Goal: Information Seeking & Learning: Learn about a topic

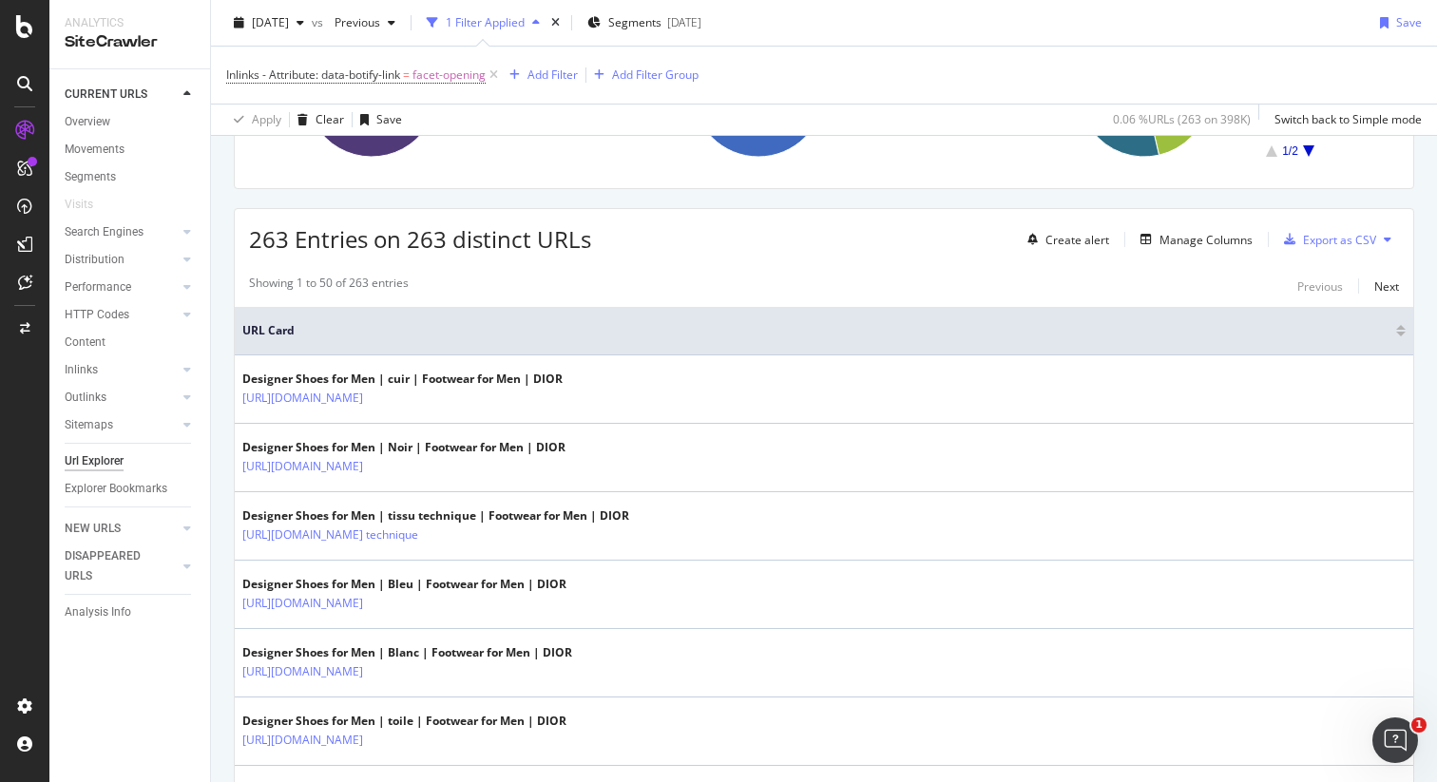
scroll to position [268, 0]
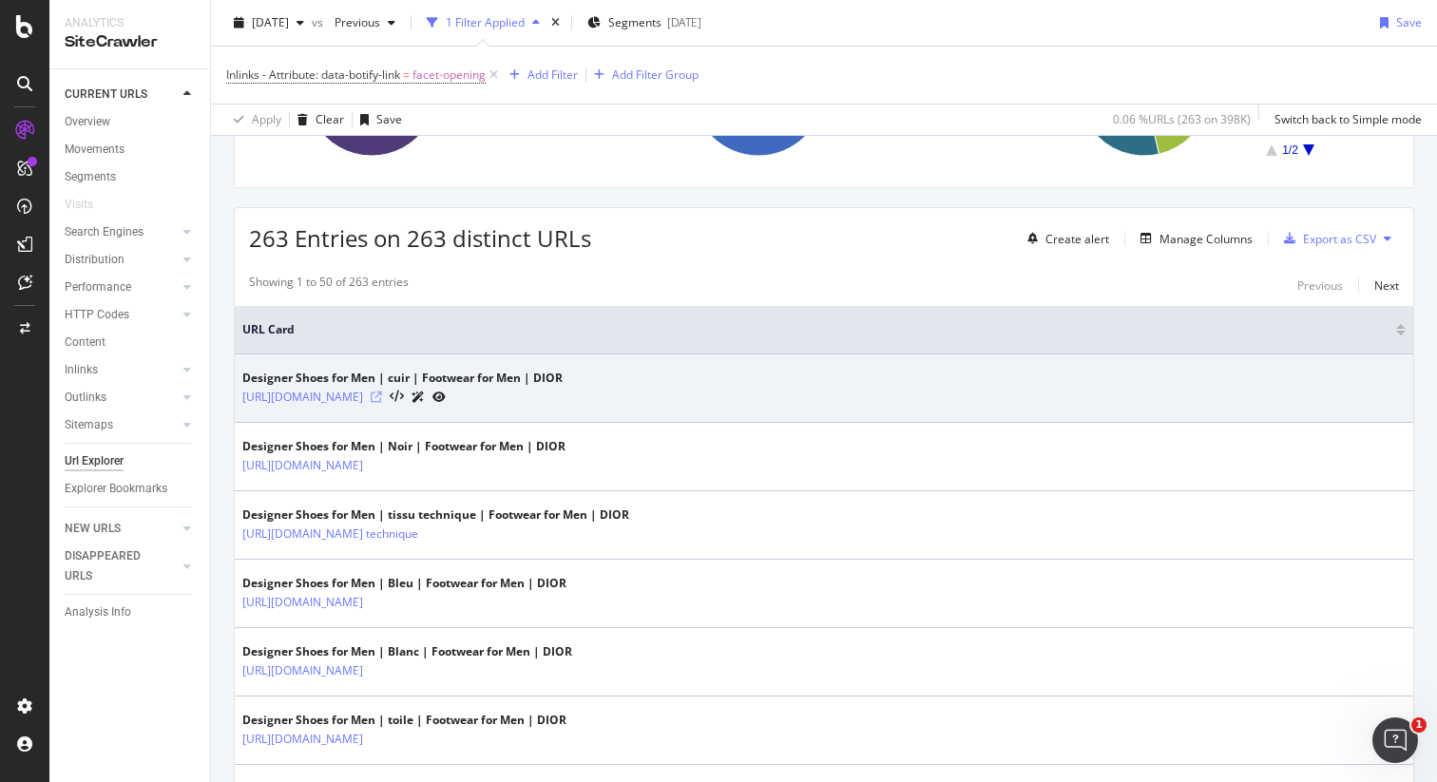
click at [382, 396] on icon at bounding box center [376, 396] width 11 height 11
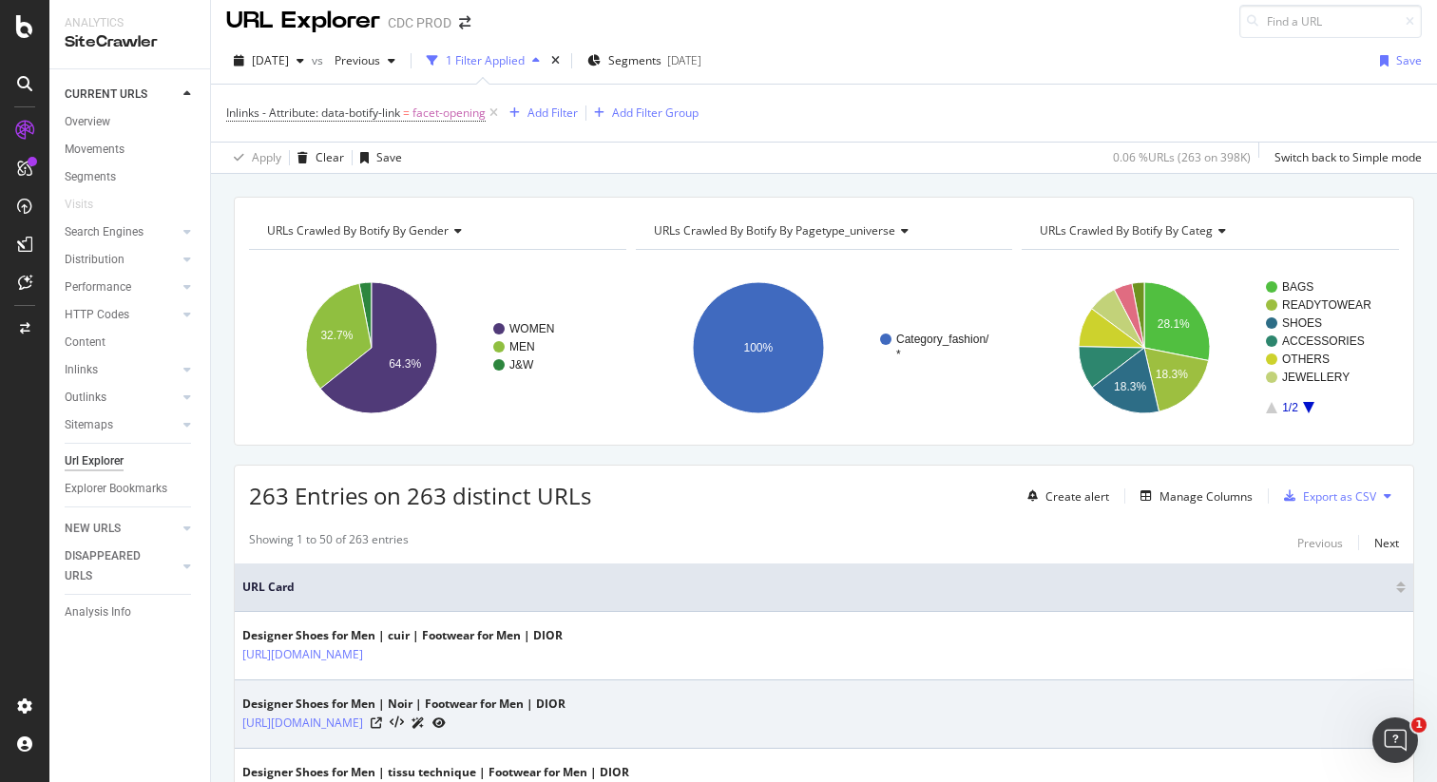
scroll to position [0, 0]
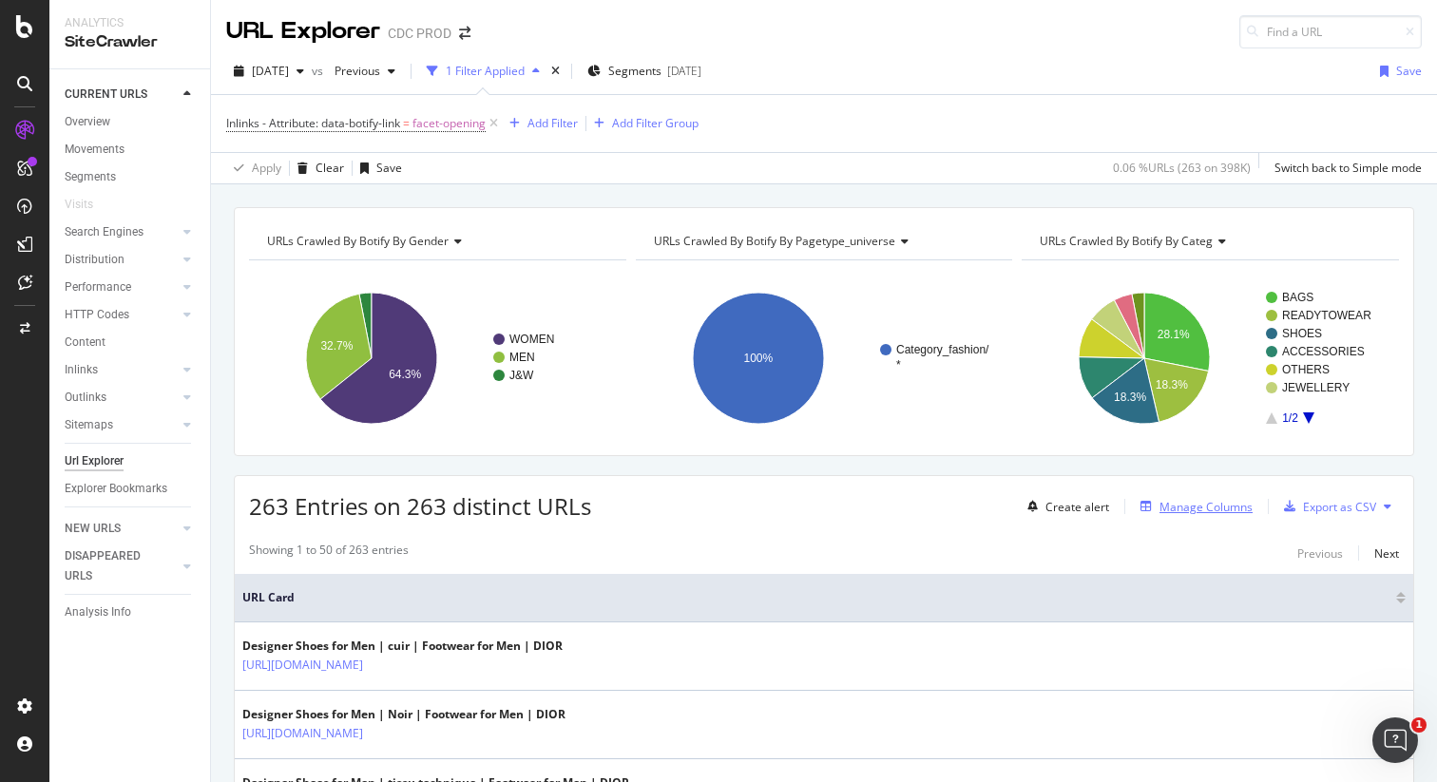
click at [1188, 513] on div "Manage Columns" at bounding box center [1205, 507] width 93 height 16
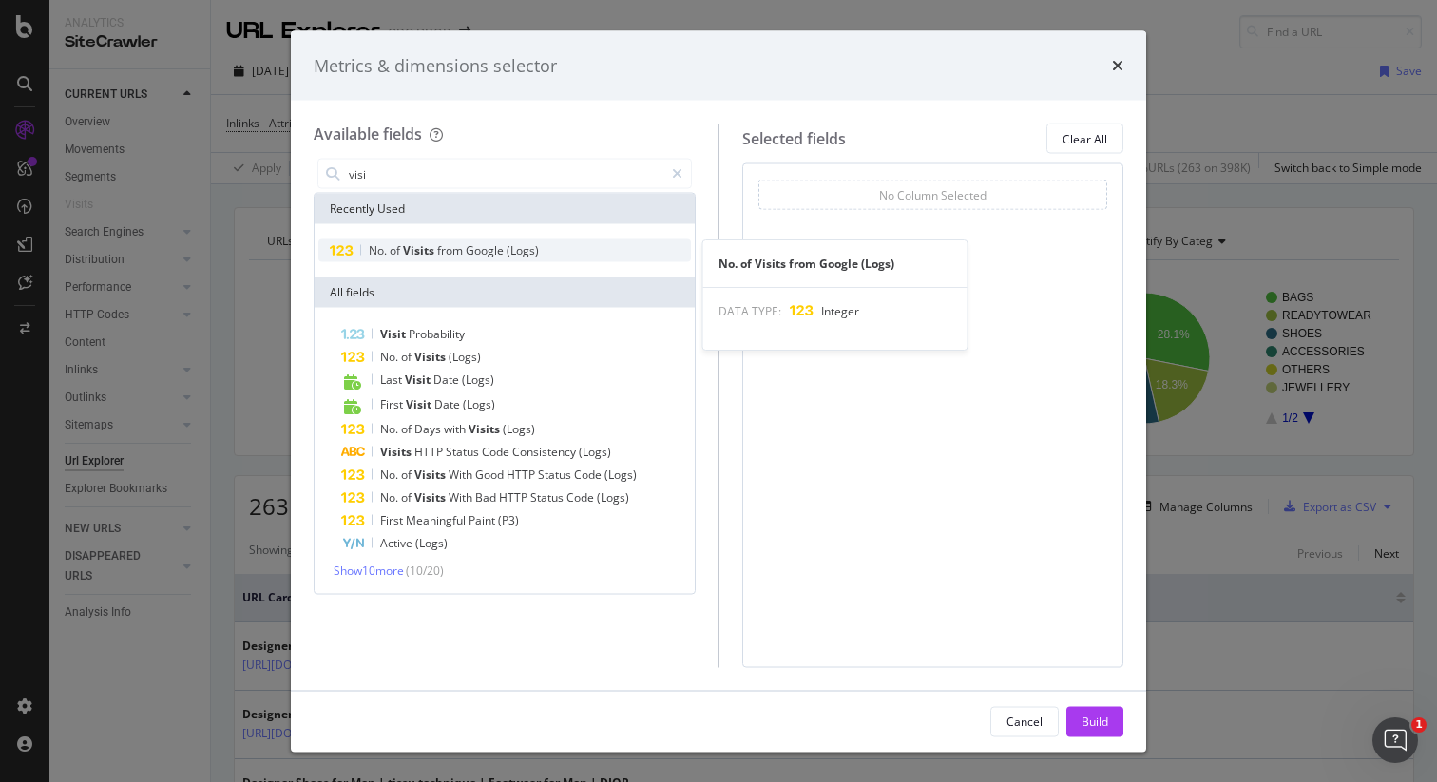
type input "visi"
click at [418, 260] on div "No. of Visits from Google (Logs)" at bounding box center [504, 250] width 372 height 23
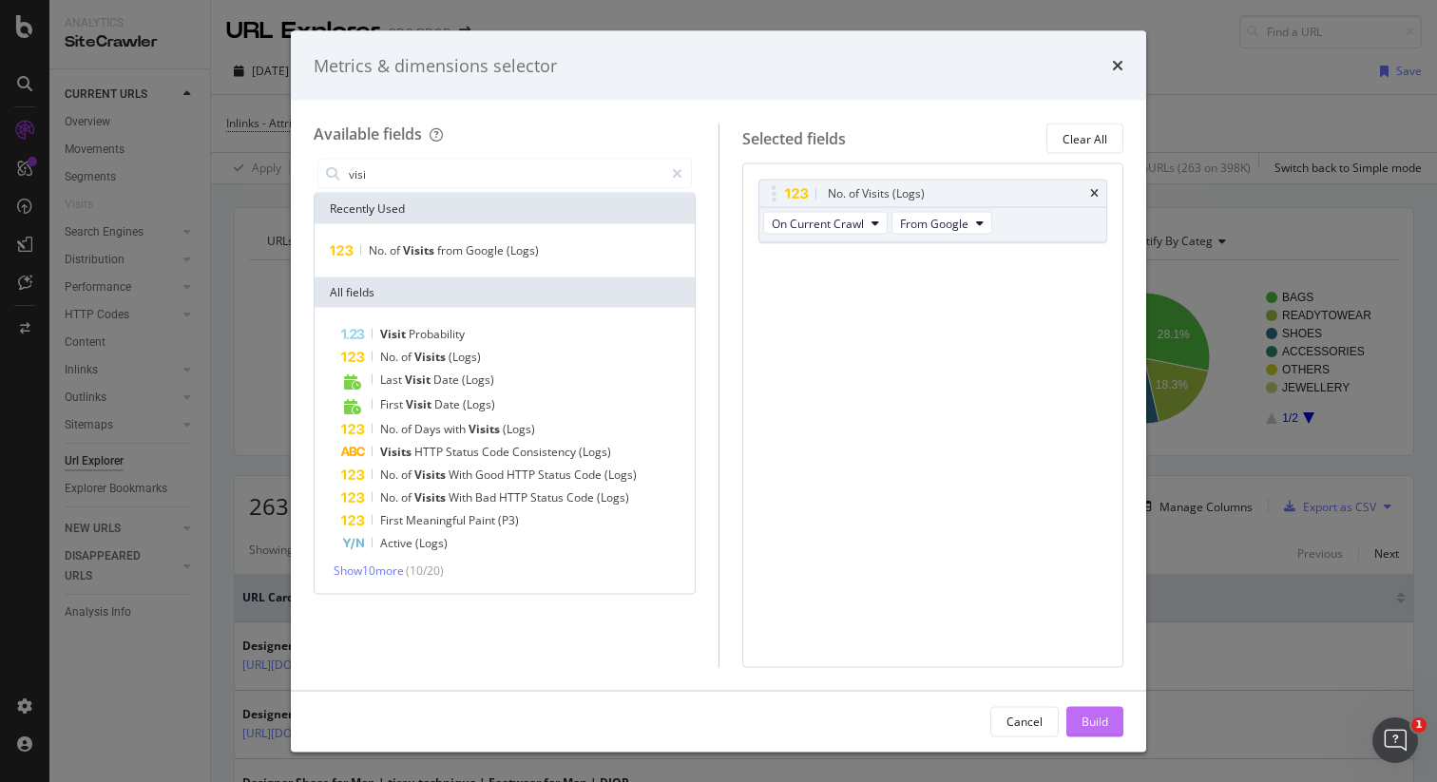
click at [1092, 722] on div "Build" at bounding box center [1094, 721] width 27 height 16
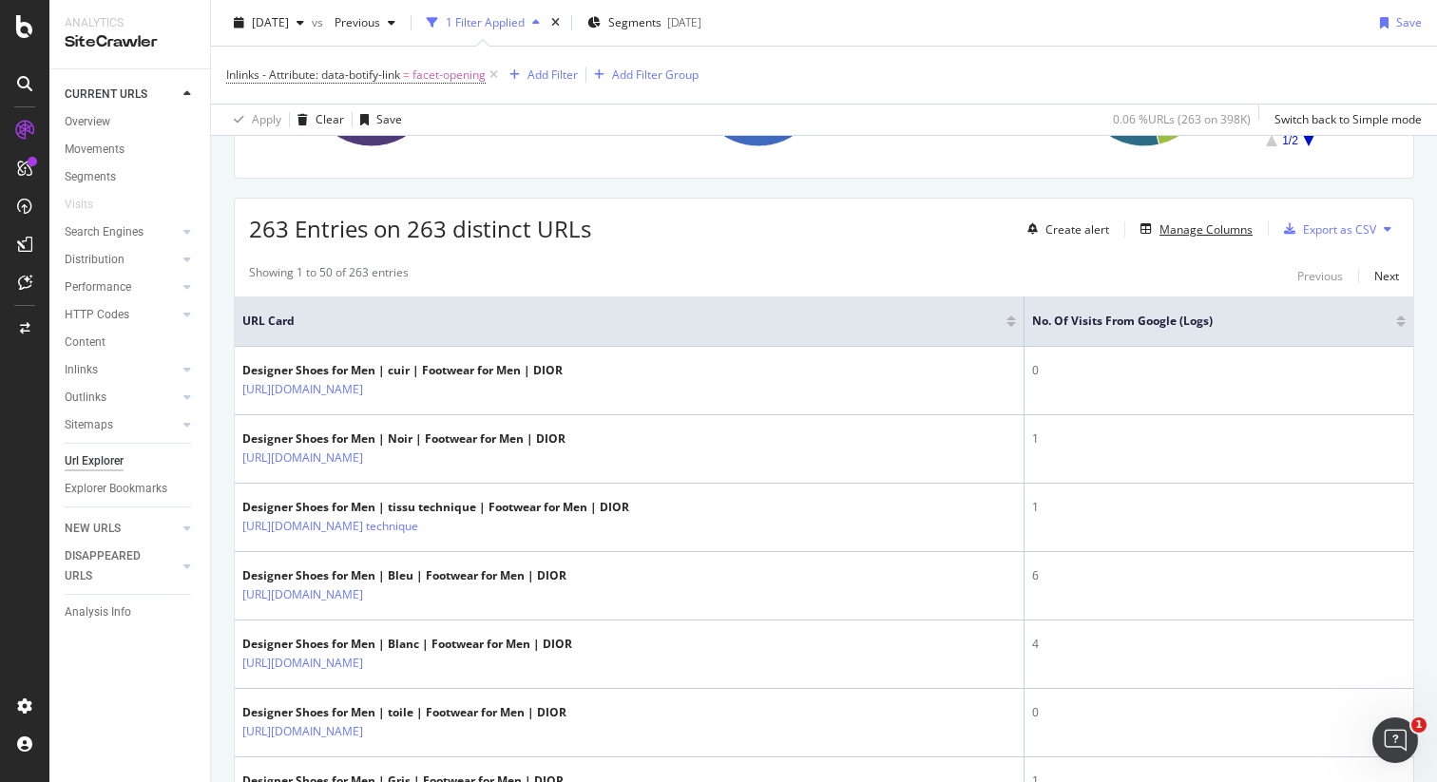
scroll to position [313, 0]
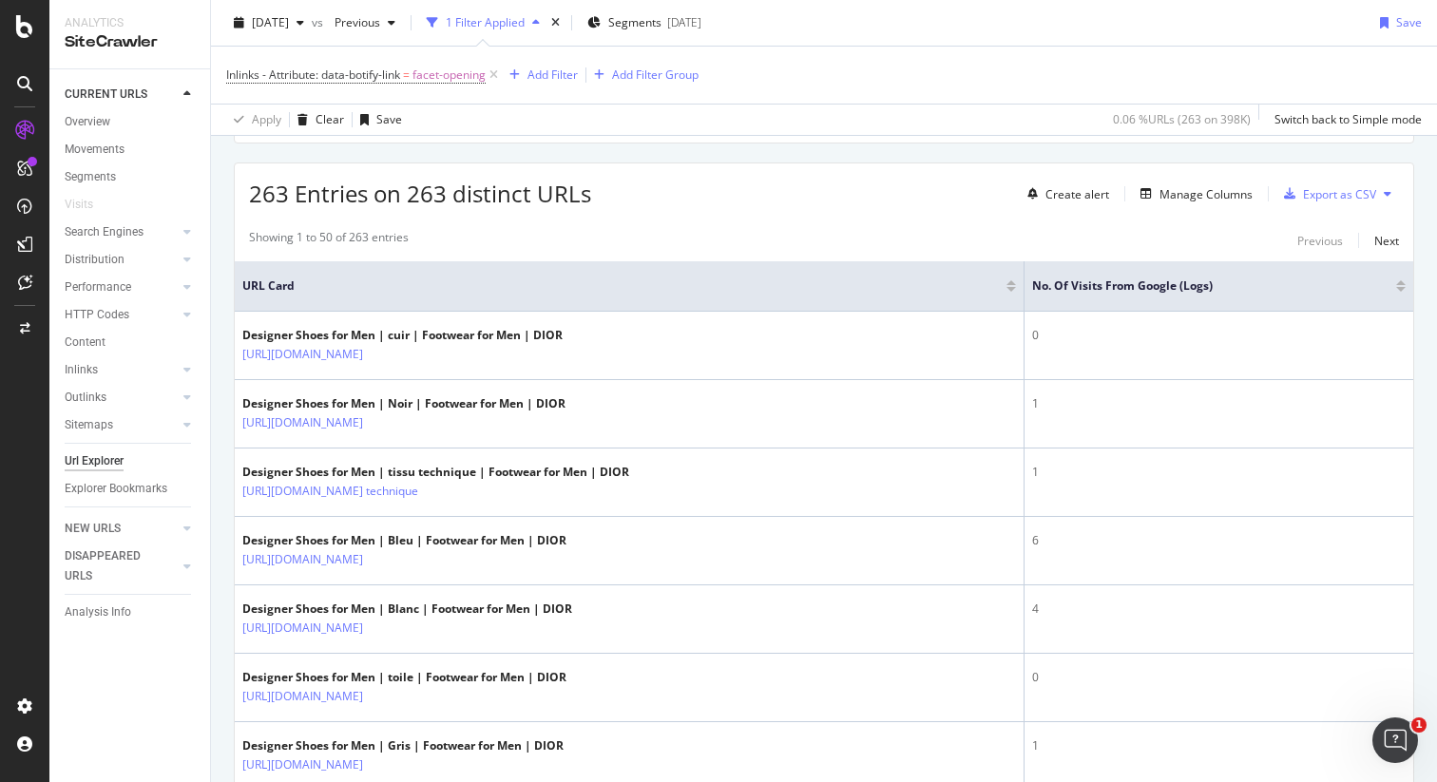
click at [1396, 288] on div at bounding box center [1401, 289] width 10 height 5
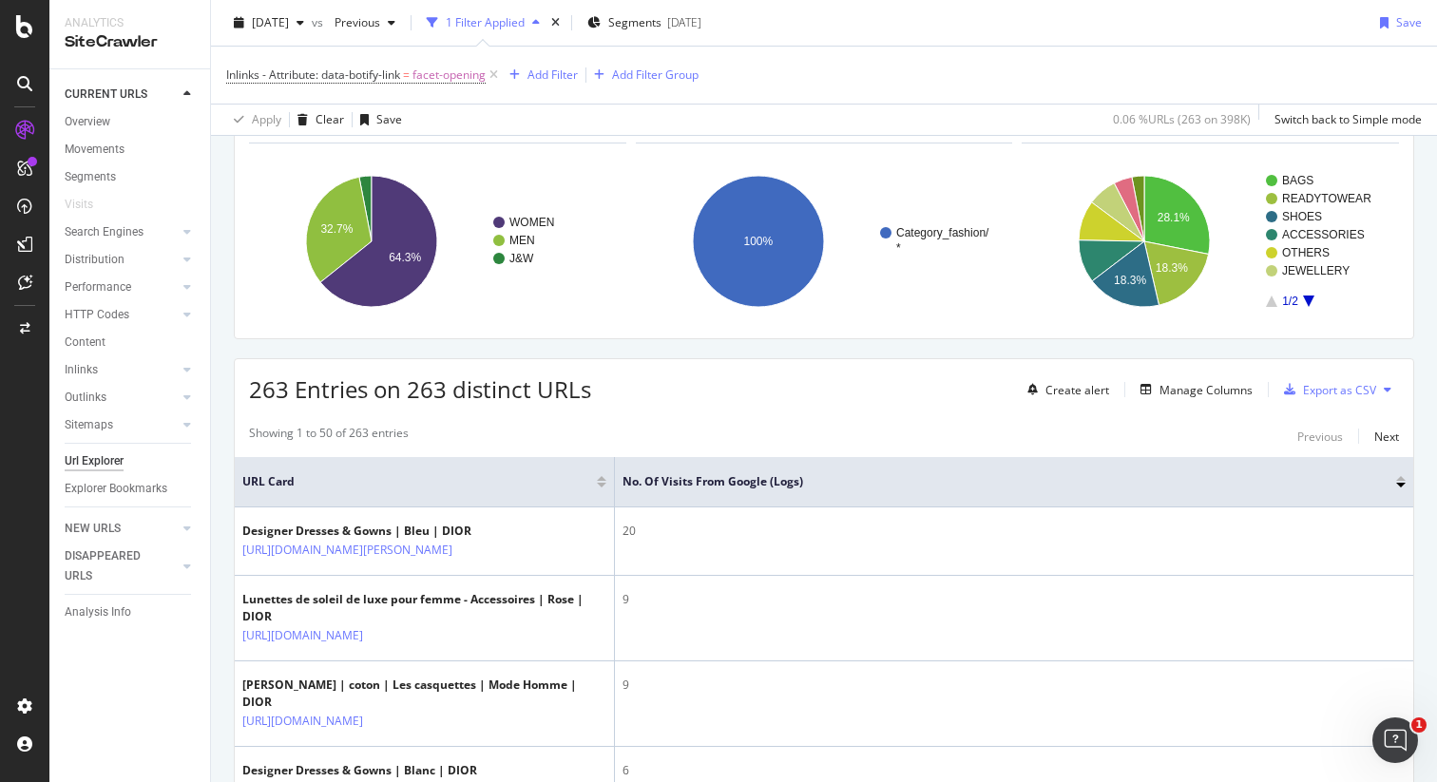
scroll to position [108, 0]
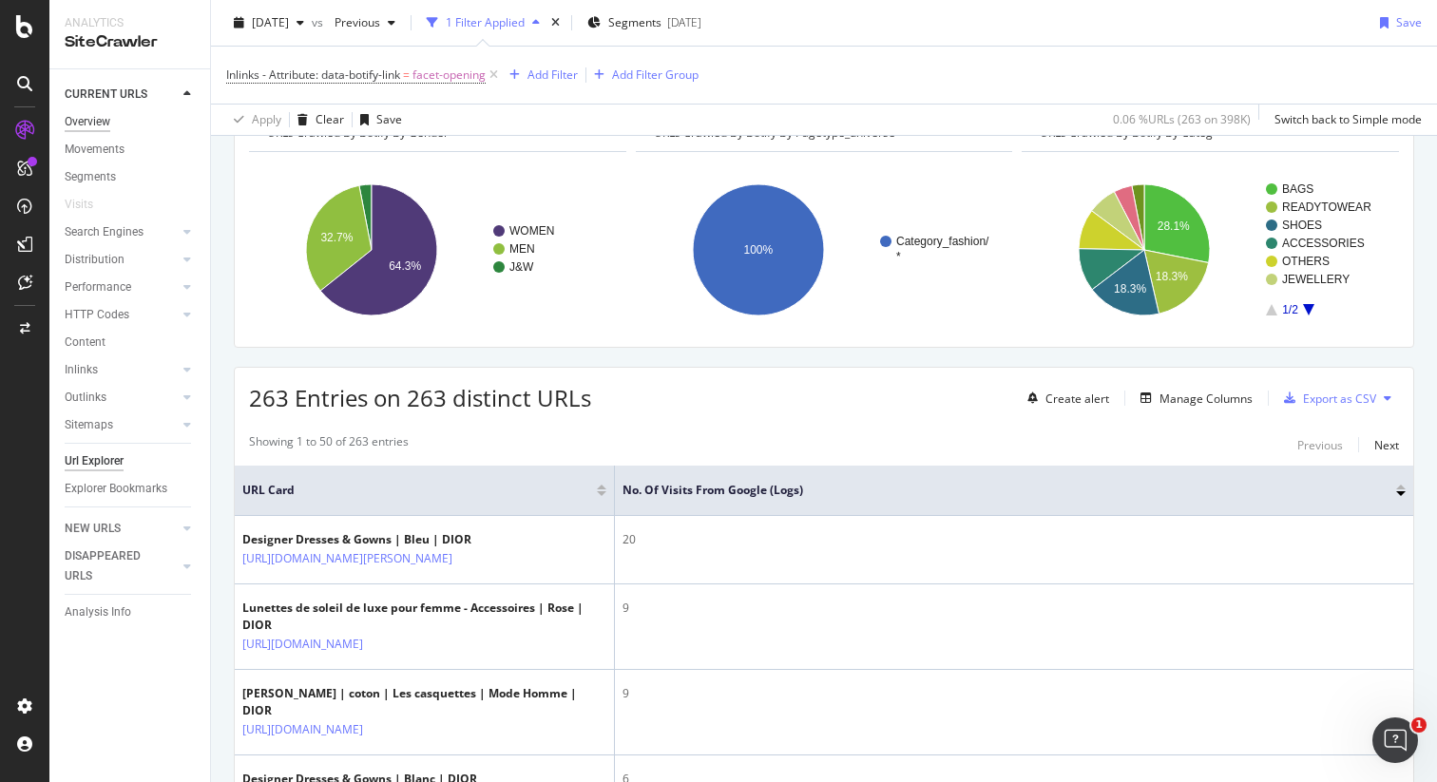
click at [102, 117] on div "Overview" at bounding box center [88, 122] width 46 height 20
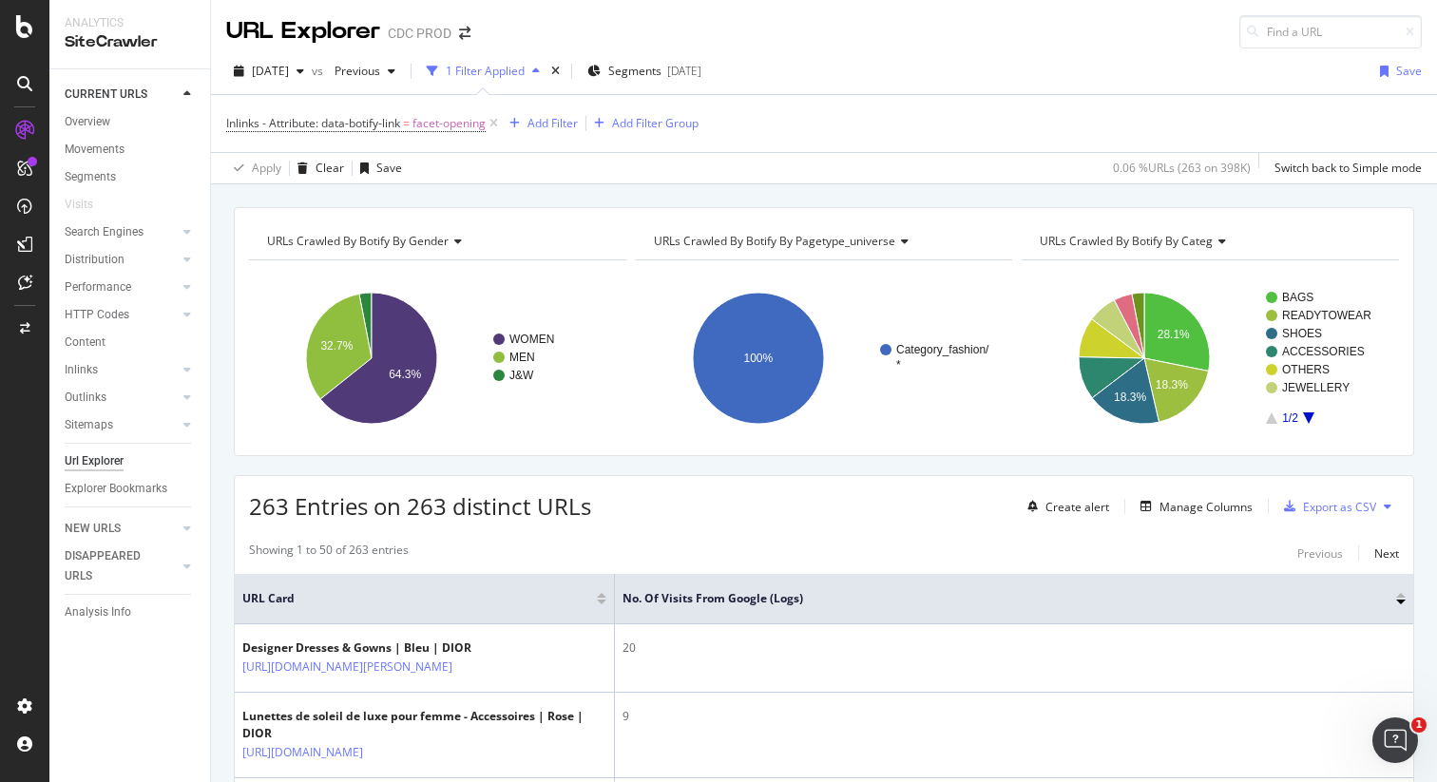
click at [806, 239] on span "URLs Crawled By Botify By pagetype_universe" at bounding box center [774, 241] width 241 height 16
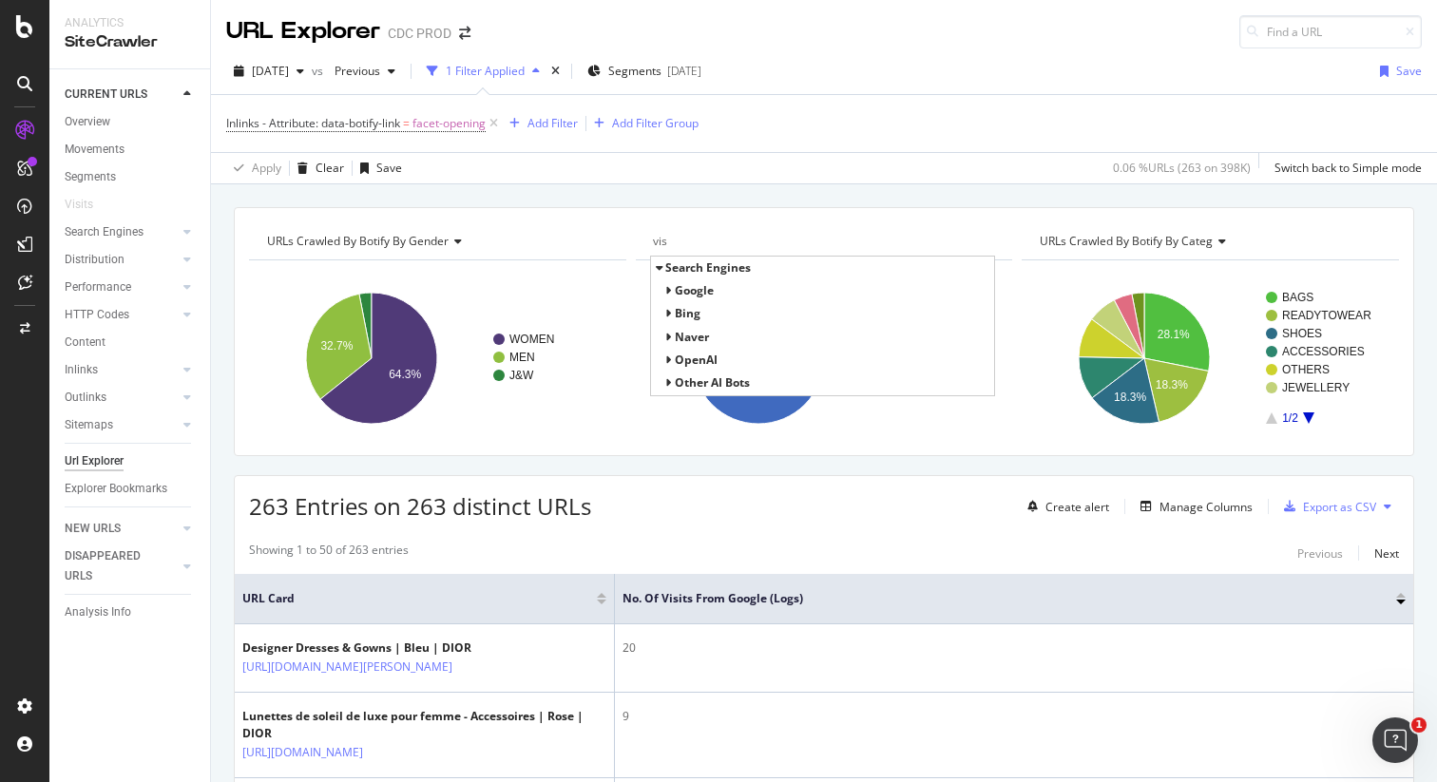
type input "visi"
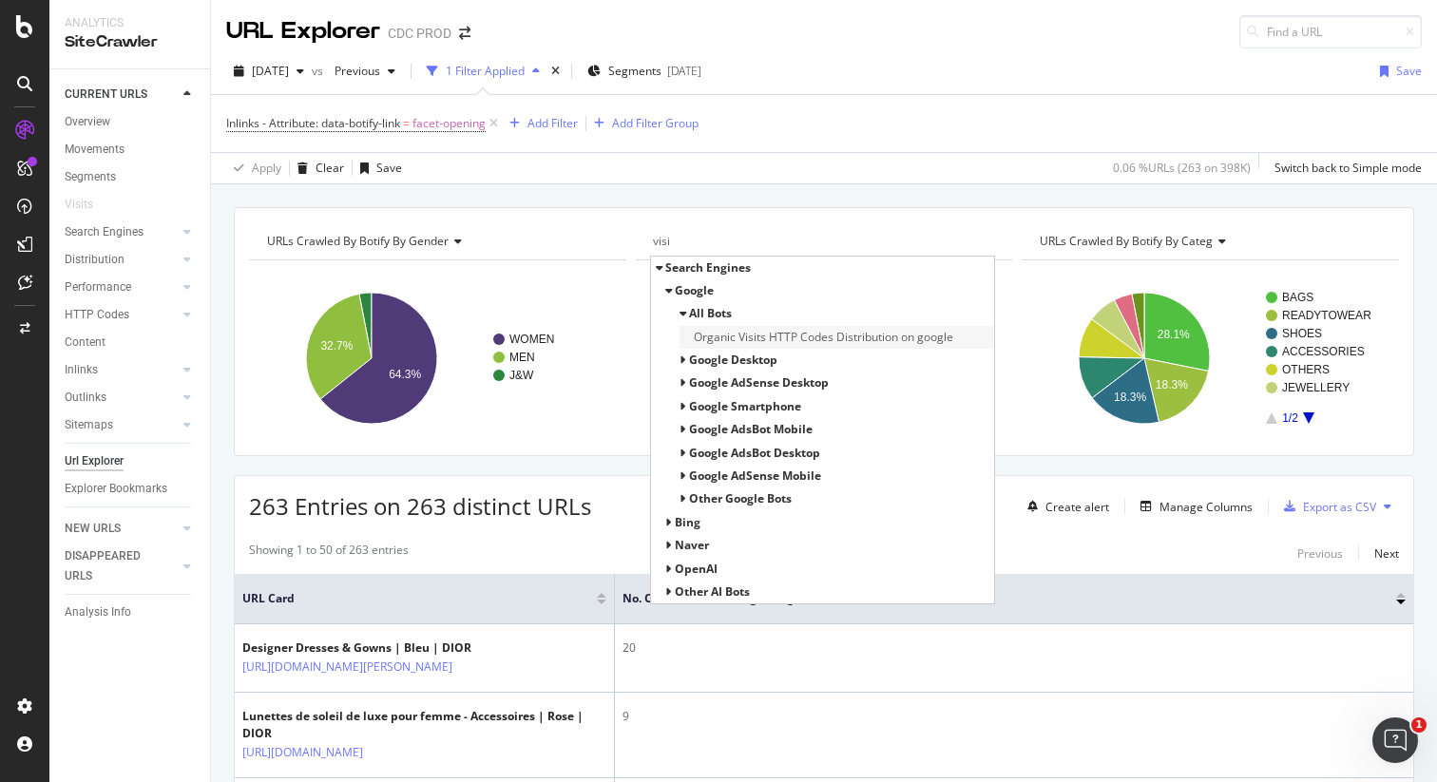
click at [812, 338] on span "Organic Visits HTTP Codes Distribution on google" at bounding box center [823, 337] width 259 height 19
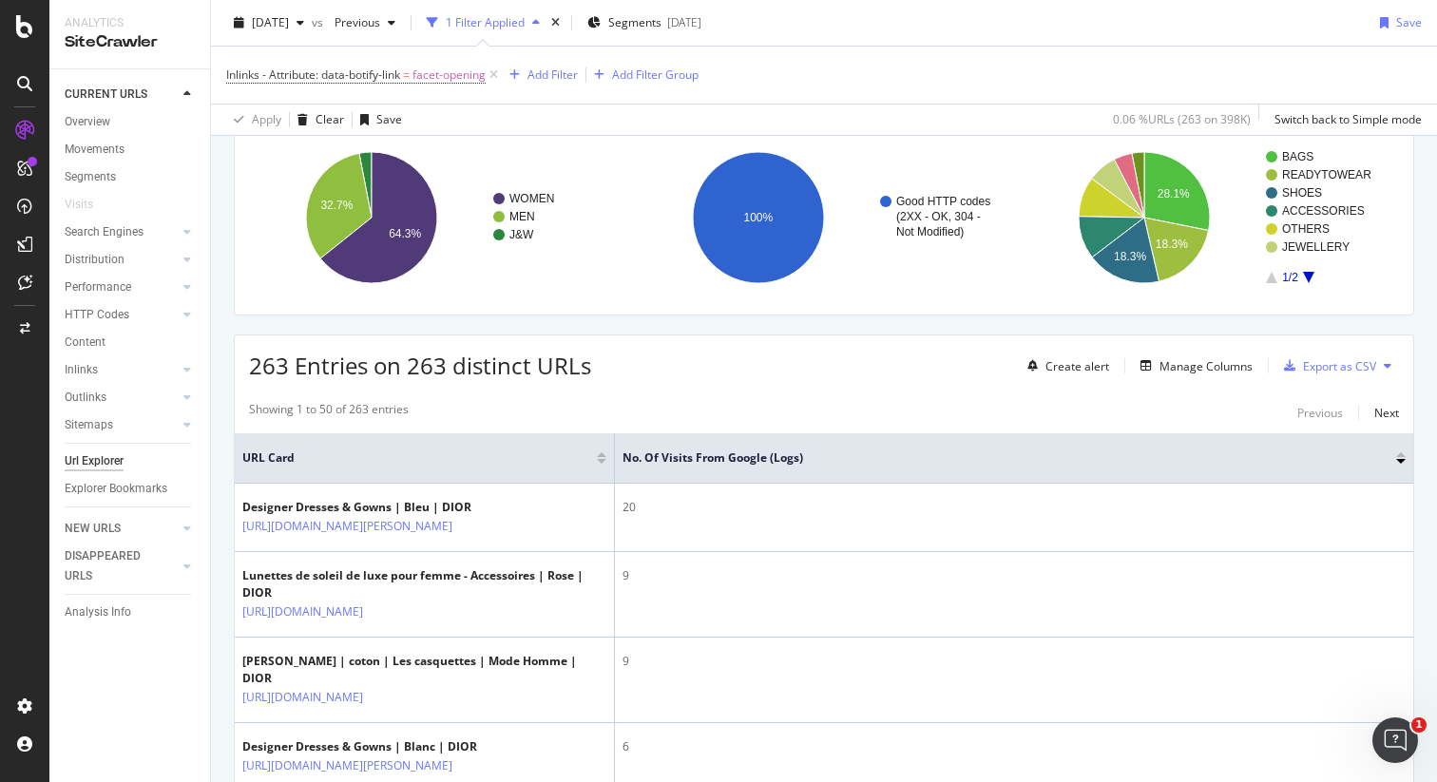
scroll to position [147, 0]
